Goal: Check status: Check status

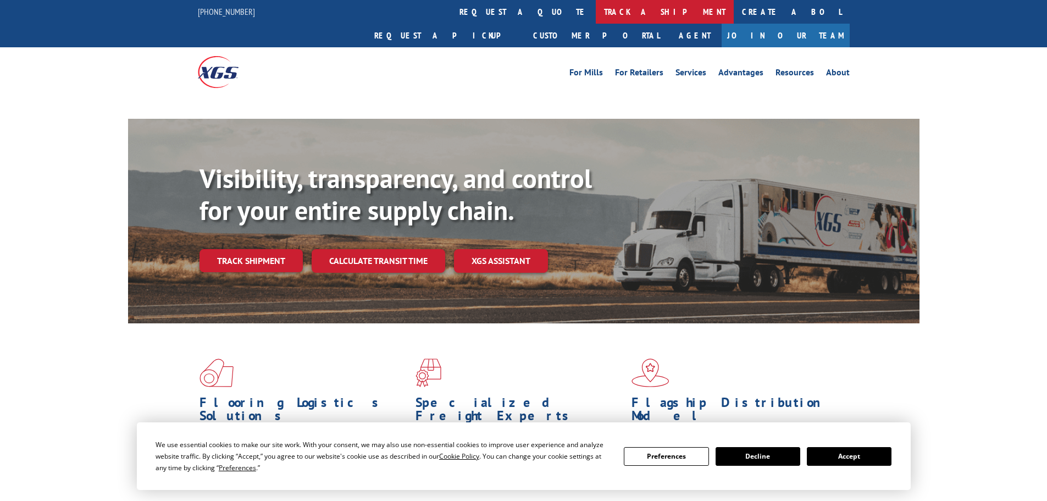
click at [596, 3] on link "track a shipment" at bounding box center [665, 12] width 138 height 24
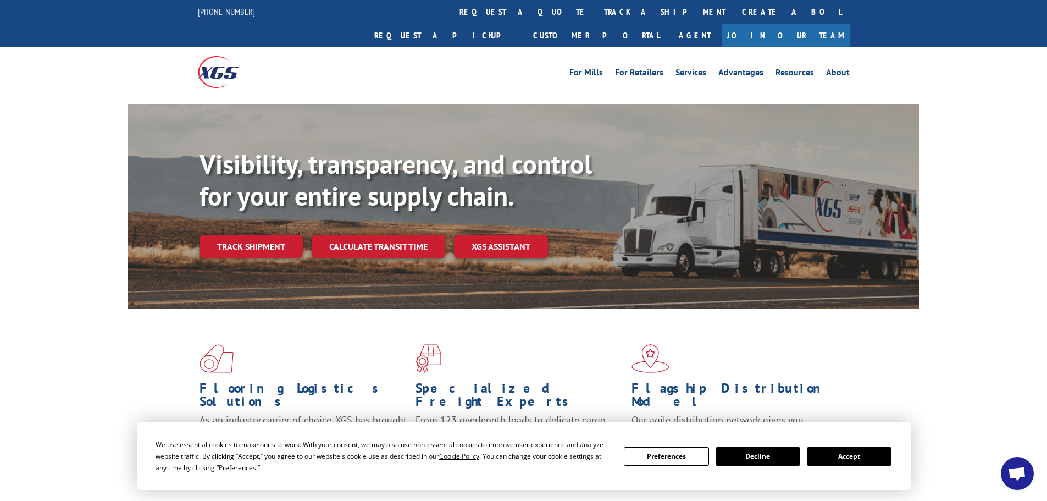
click at [866, 456] on button "Accept" at bounding box center [849, 456] width 85 height 19
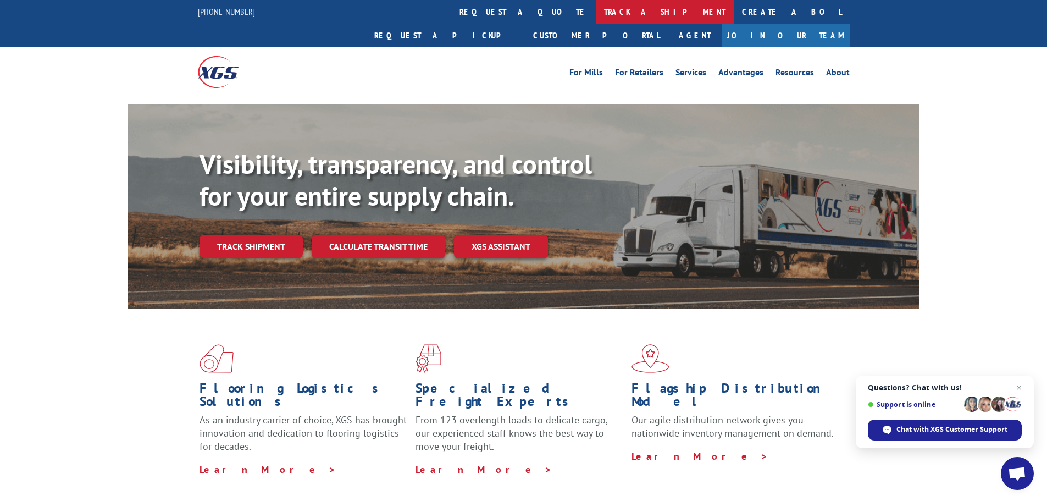
click at [596, 5] on link "track a shipment" at bounding box center [665, 12] width 138 height 24
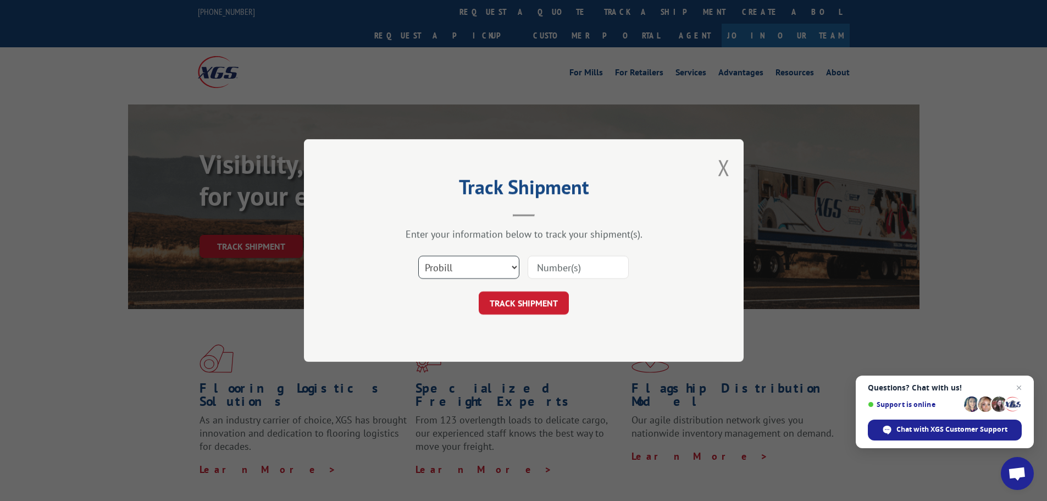
click at [464, 273] on select "Select category... Probill BOL PO" at bounding box center [468, 267] width 101 height 23
select select "bol"
click at [418, 256] on select "Select category... Probill BOL PO" at bounding box center [468, 267] width 101 height 23
click at [585, 257] on input at bounding box center [578, 267] width 101 height 23
paste input "5254237"
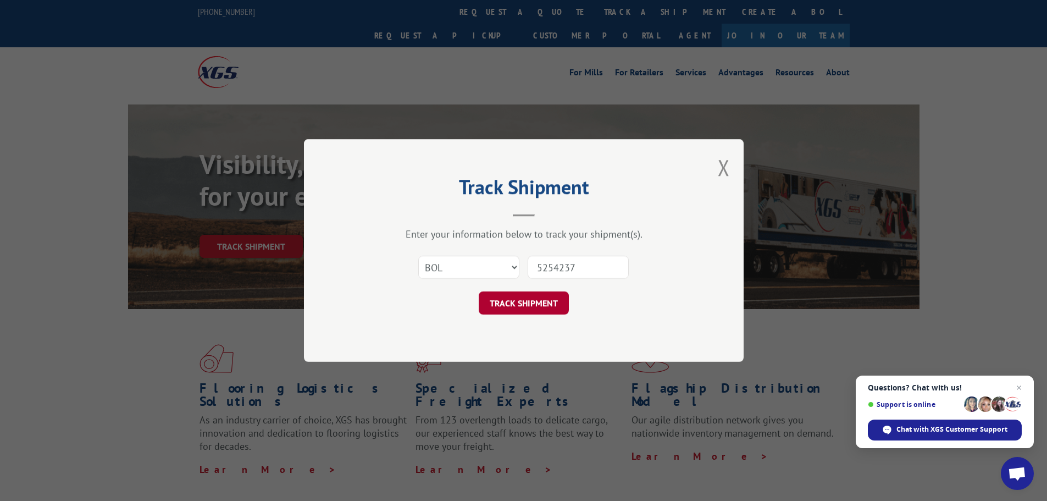
type input "5254237"
click at [518, 304] on button "TRACK SHIPMENT" at bounding box center [524, 302] width 90 height 23
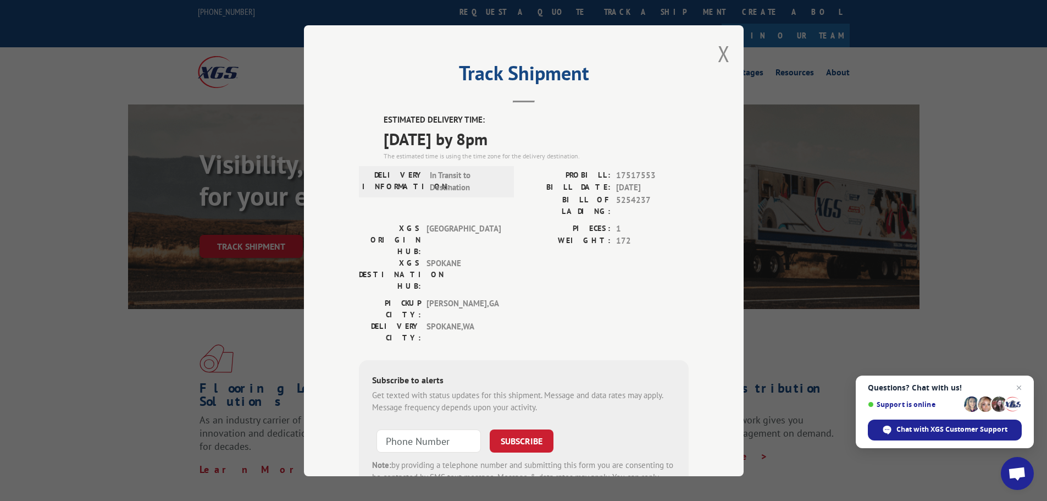
drag, startPoint x: 379, startPoint y: 120, endPoint x: 527, endPoint y: 137, distance: 148.8
click at [527, 137] on div "ESTIMATED DELIVERY TIME: [DATE] by 8pm The estimated time is using the time zon…" at bounding box center [524, 311] width 330 height 395
copy div "ESTIMATED DELIVERY TIME: [DATE] by 8pm"
click at [718, 48] on button "Close modal" at bounding box center [724, 53] width 12 height 29
